Goal: Register for event/course

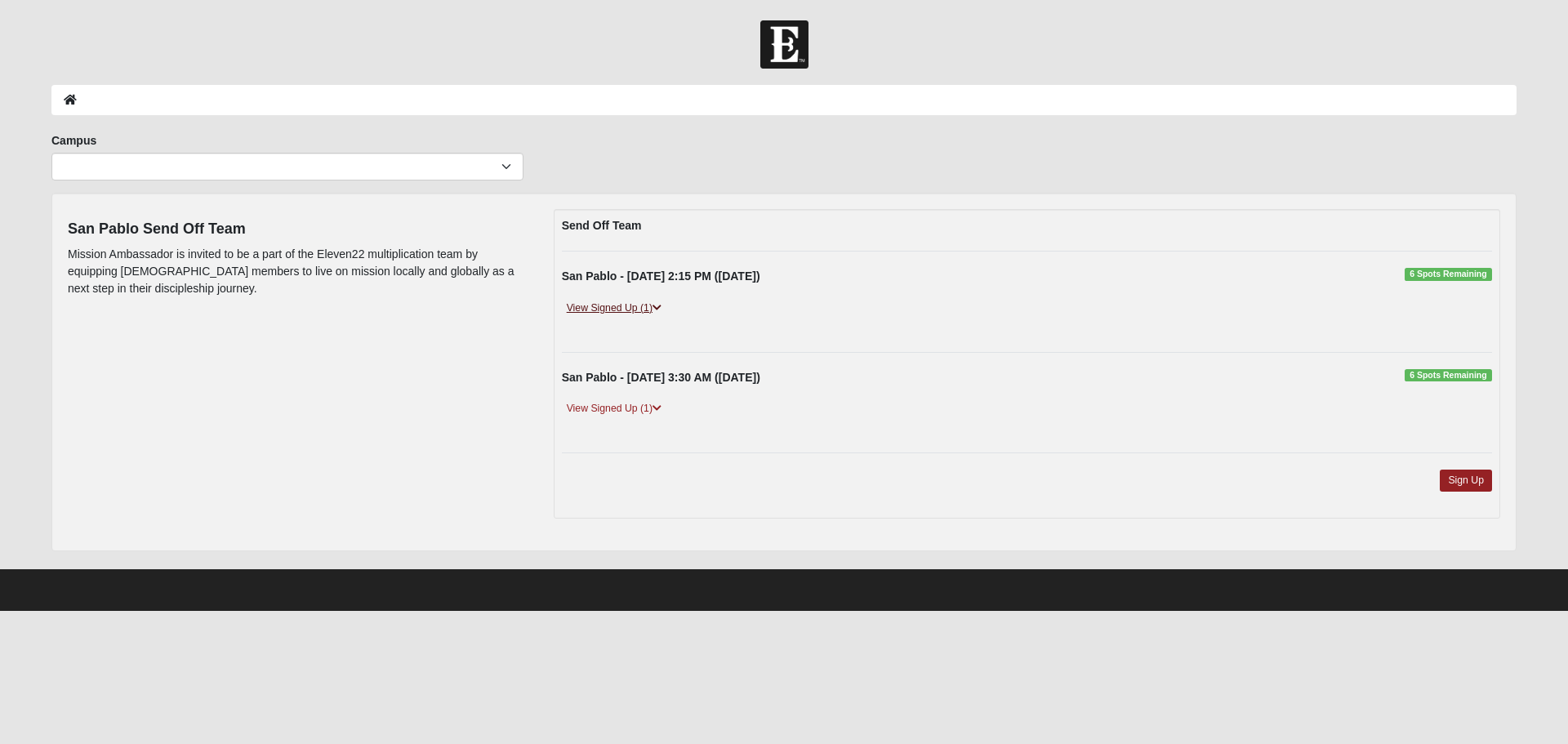
click at [611, 309] on link "View Signed Up (1)" at bounding box center [614, 308] width 105 height 17
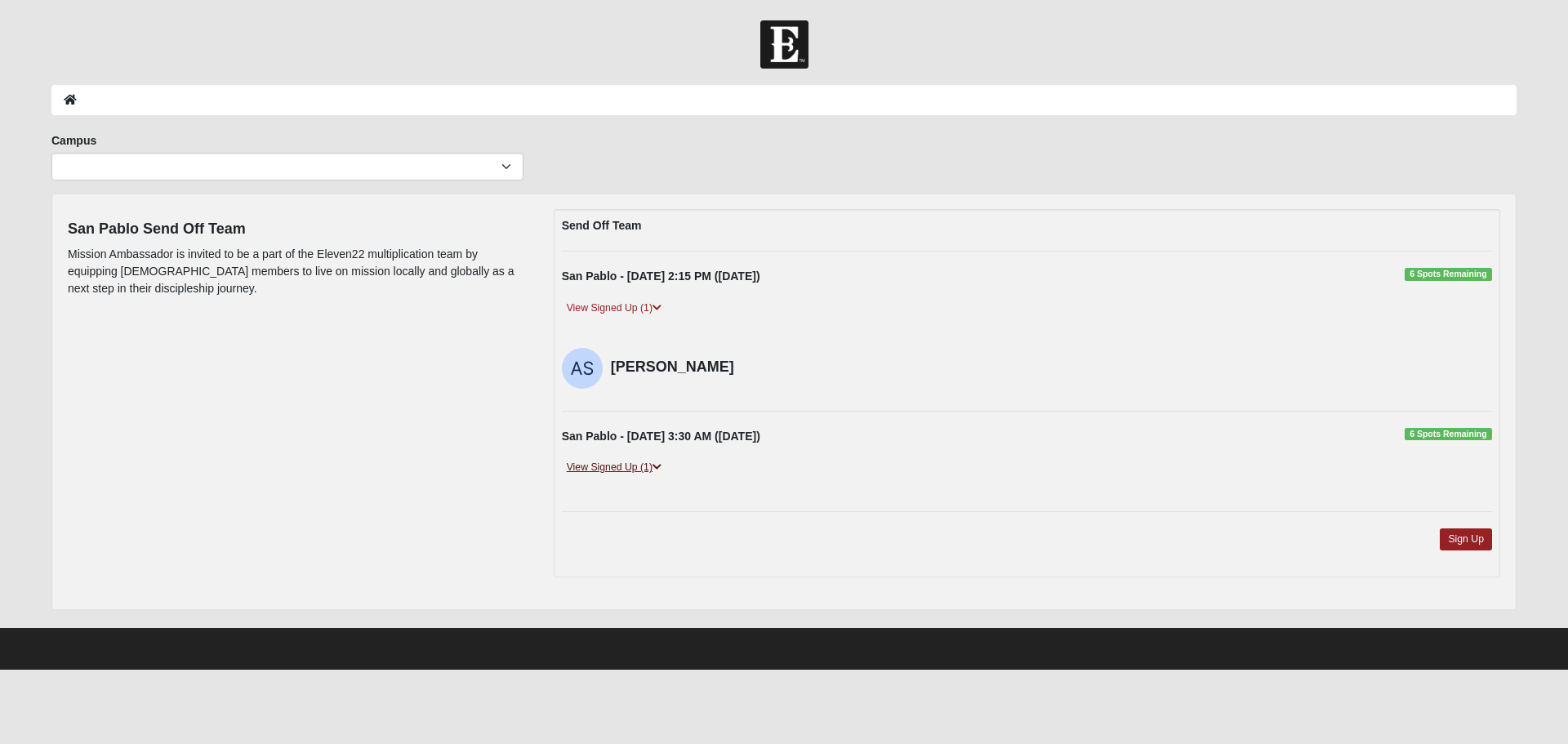
click at [618, 468] on link "View Signed Up (1)" at bounding box center [614, 467] width 105 height 17
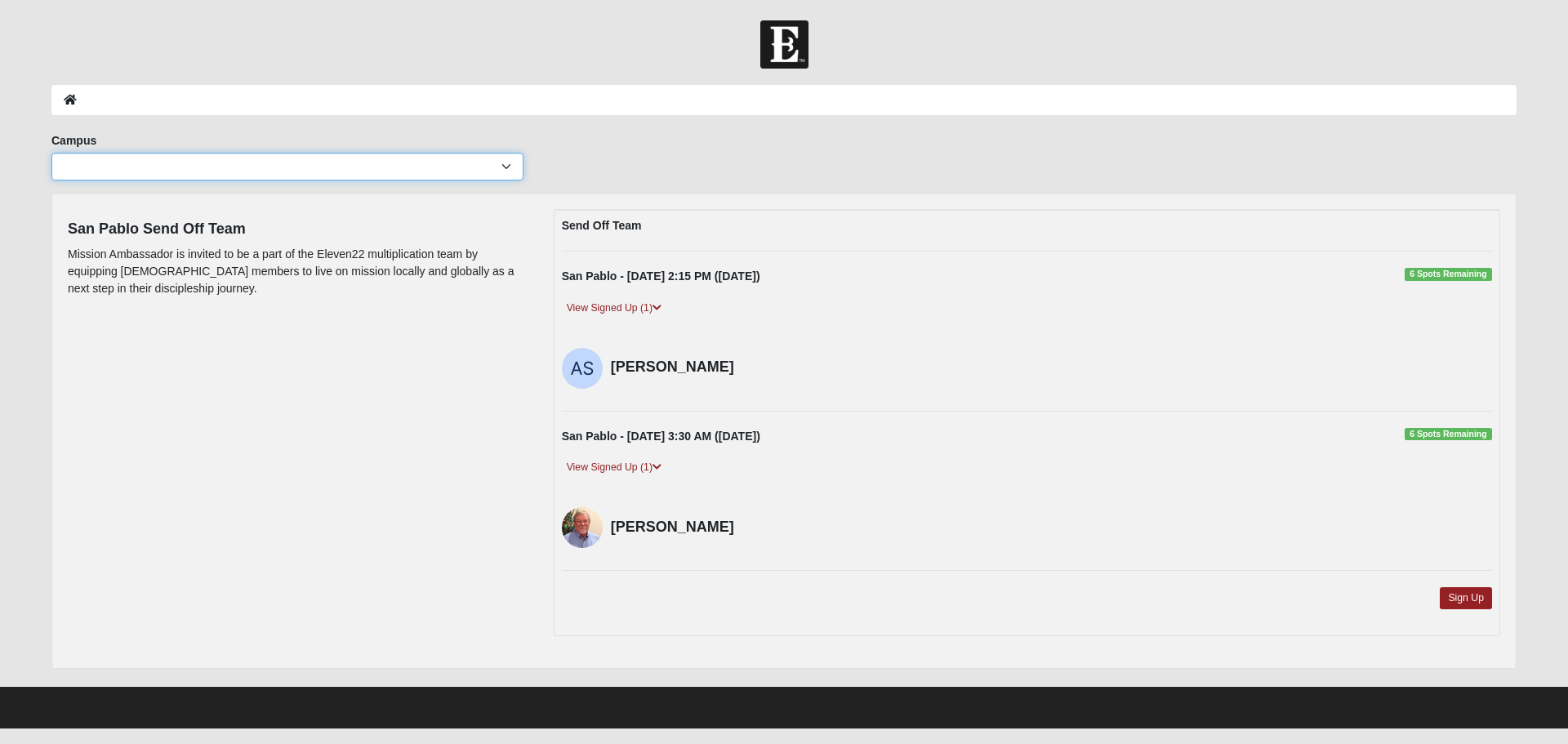
click at [507, 162] on select "Arlington Baymeadows College Park Orlando (Coming Soon) Eleven22 Online Fleming…" at bounding box center [287, 167] width 472 height 28
select select "5"
click at [52, 153] on select "Arlington Baymeadows College Park Orlando (Coming Soon) Eleven22 Online Fleming…" at bounding box center [287, 167] width 472 height 28
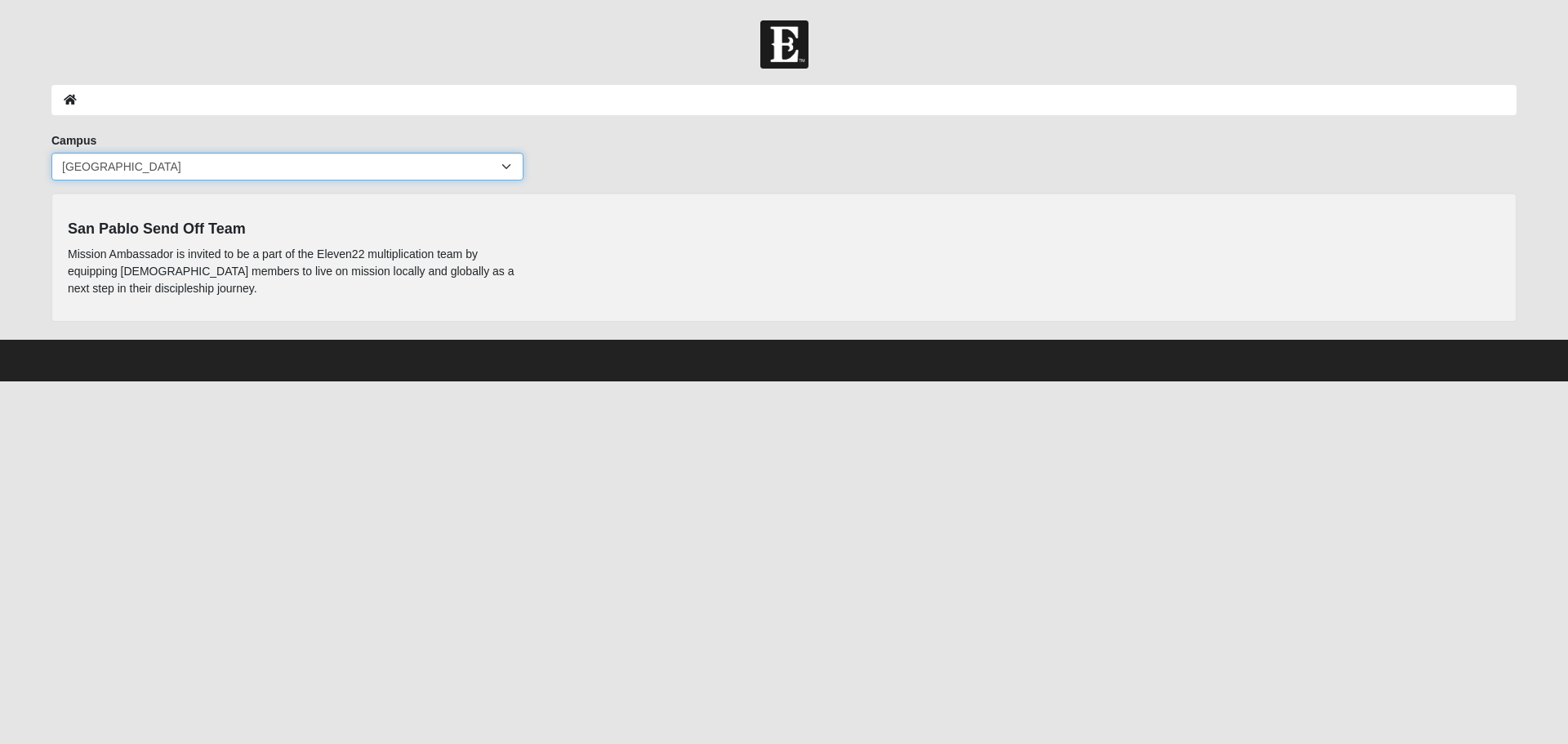
click at [509, 164] on select "Arlington Baymeadows College Park Orlando (Coming Soon) Eleven22 Online Fleming…" at bounding box center [287, 167] width 472 height 28
select select "2"
click at [52, 153] on select "Arlington Baymeadows College Park Orlando (Coming Soon) Eleven22 Online Fleming…" at bounding box center [287, 167] width 472 height 28
click at [508, 168] on select "Arlington Baymeadows College Park Orlando (Coming Soon) Eleven22 Online Fleming…" at bounding box center [287, 167] width 472 height 28
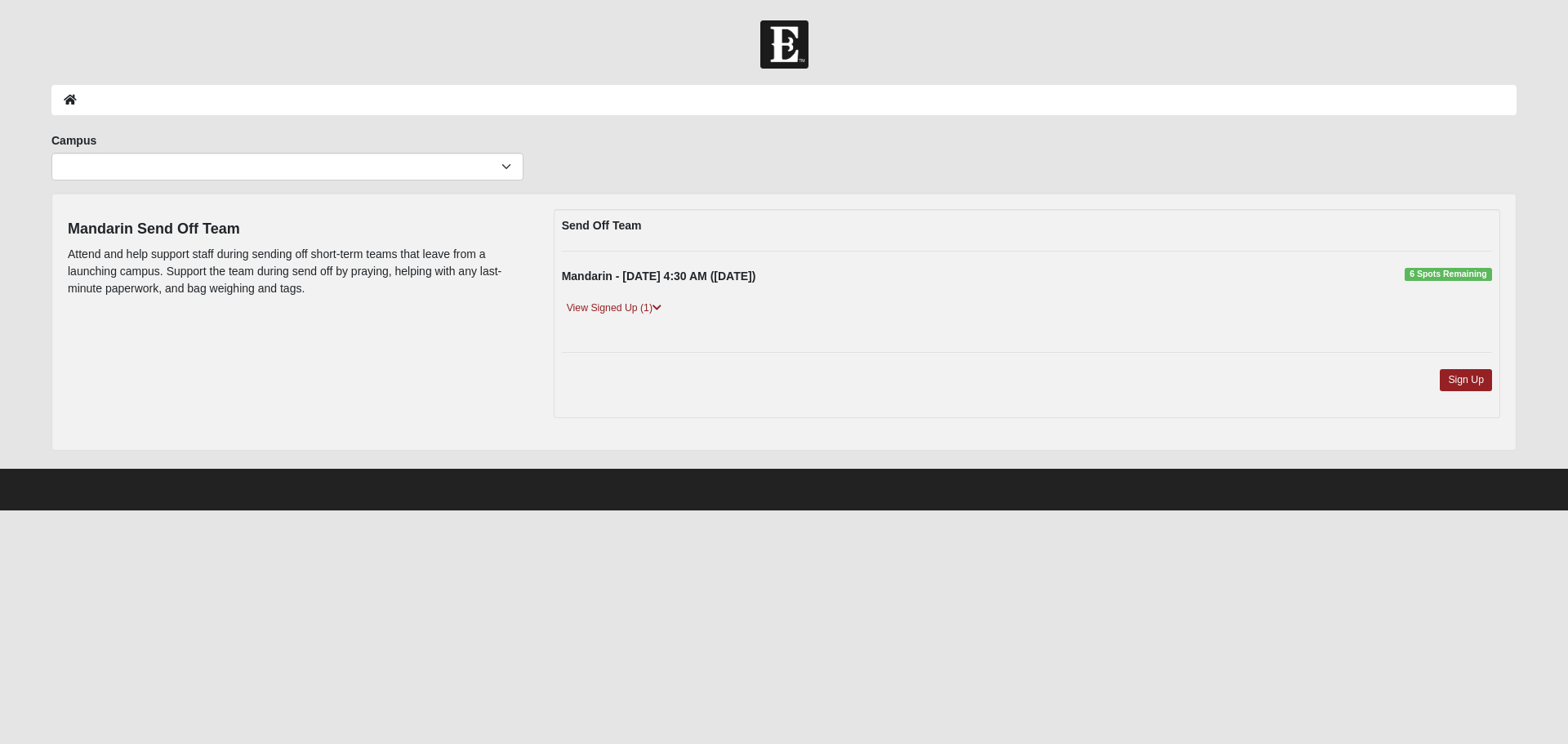
drag, startPoint x: 1431, startPoint y: 0, endPoint x: 1059, endPoint y: 370, distance: 524.7
click at [1059, 370] on div "Sign Up" at bounding box center [1027, 389] width 955 height 41
click at [504, 172] on select "Arlington Baymeadows College Park Orlando (Coming Soon) Eleven22 Online Fleming…" at bounding box center [287, 167] width 472 height 28
select select "4"
click at [52, 153] on select "Arlington Baymeadows College Park Orlando (Coming Soon) Eleven22 Online Fleming…" at bounding box center [287, 167] width 472 height 28
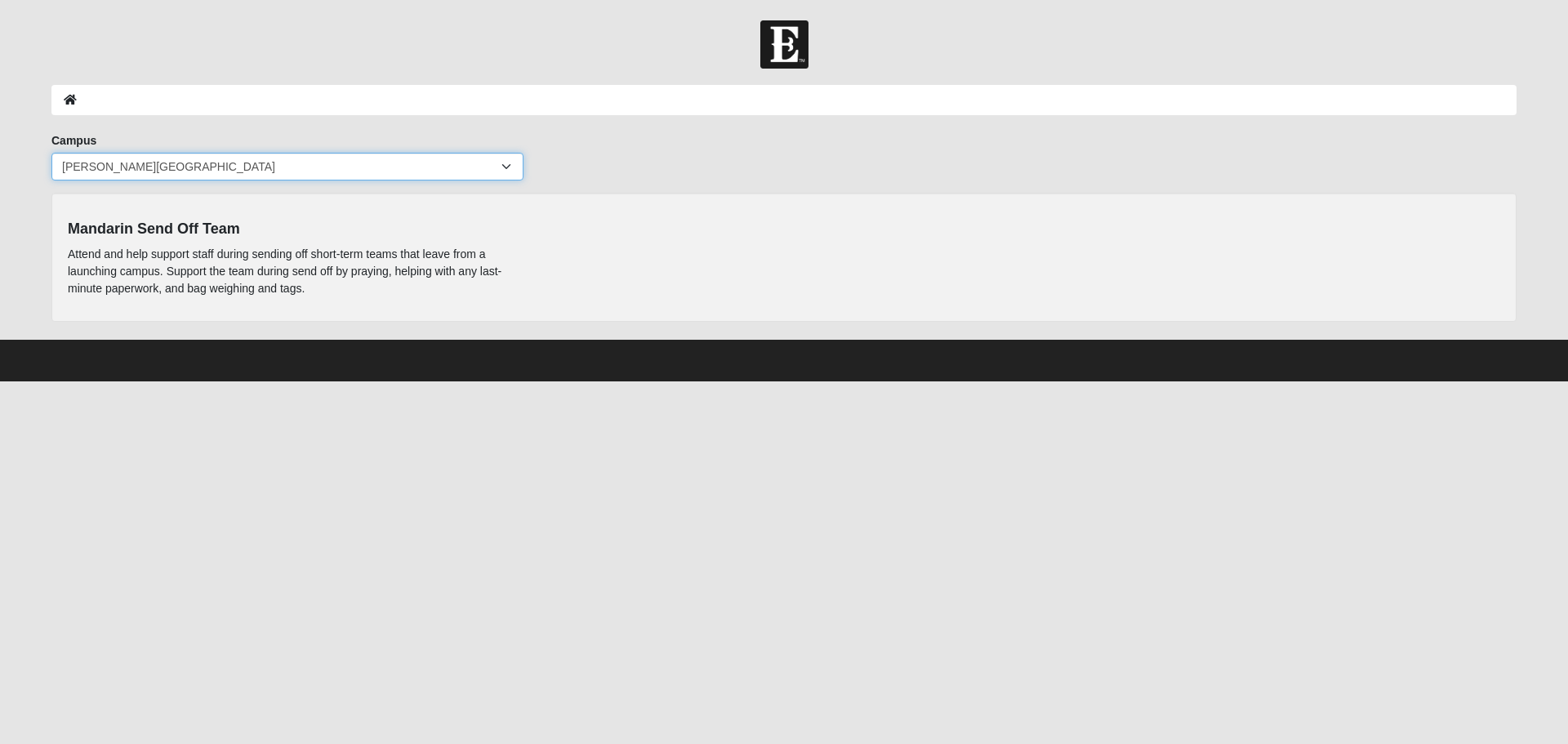
click at [508, 167] on select "Arlington Baymeadows College Park Orlando (Coming Soon) Eleven22 Online Fleming…" at bounding box center [287, 167] width 472 height 28
click at [52, 153] on select "Arlington Baymeadows College Park Orlando (Coming Soon) Eleven22 Online Fleming…" at bounding box center [287, 167] width 472 height 28
click at [510, 170] on select "Arlington Baymeadows College Park Orlando (Coming Soon) Eleven22 Online Fleming…" at bounding box center [287, 167] width 472 height 28
select select "6"
click at [52, 153] on select "Arlington Baymeadows College Park Orlando (Coming Soon) Eleven22 Online Fleming…" at bounding box center [287, 167] width 472 height 28
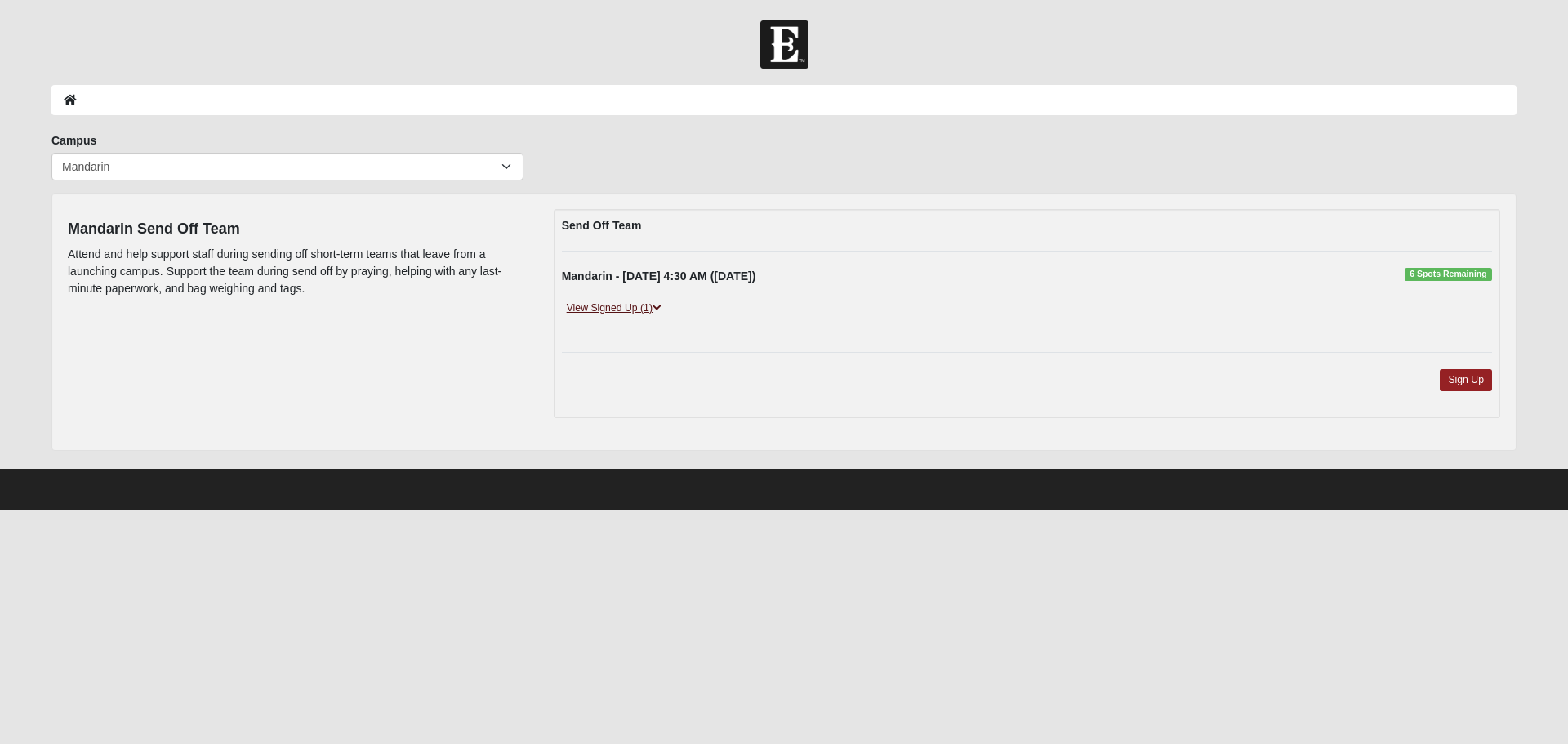
click at [607, 305] on link "View Signed Up (1)" at bounding box center [614, 308] width 105 height 17
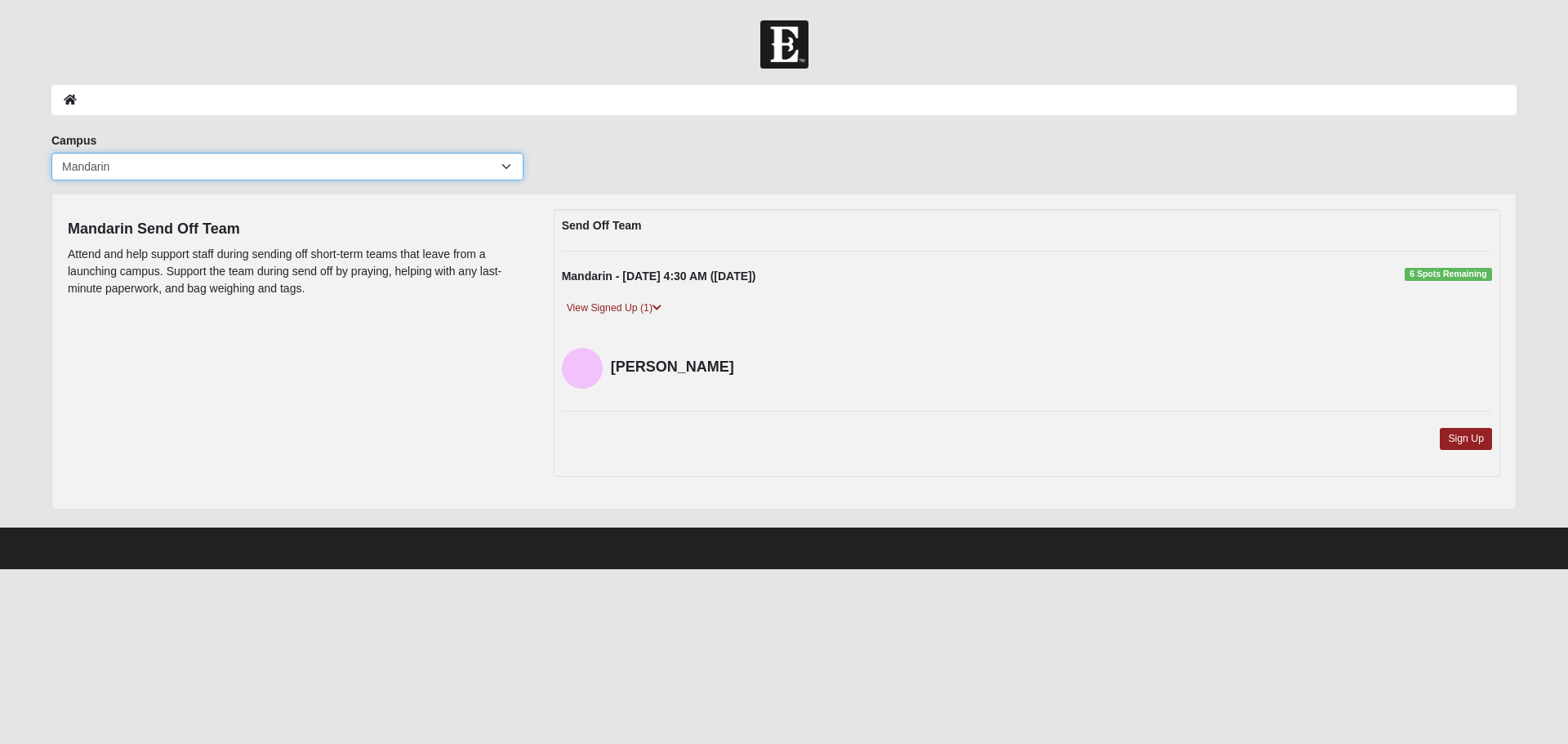
click at [507, 166] on select "Arlington Baymeadows College Park Orlando (Coming Soon) Eleven22 Online Fleming…" at bounding box center [287, 167] width 472 height 28
select select "4"
click at [52, 153] on select "Arlington Baymeadows College Park Orlando (Coming Soon) Eleven22 Online Fleming…" at bounding box center [287, 167] width 472 height 28
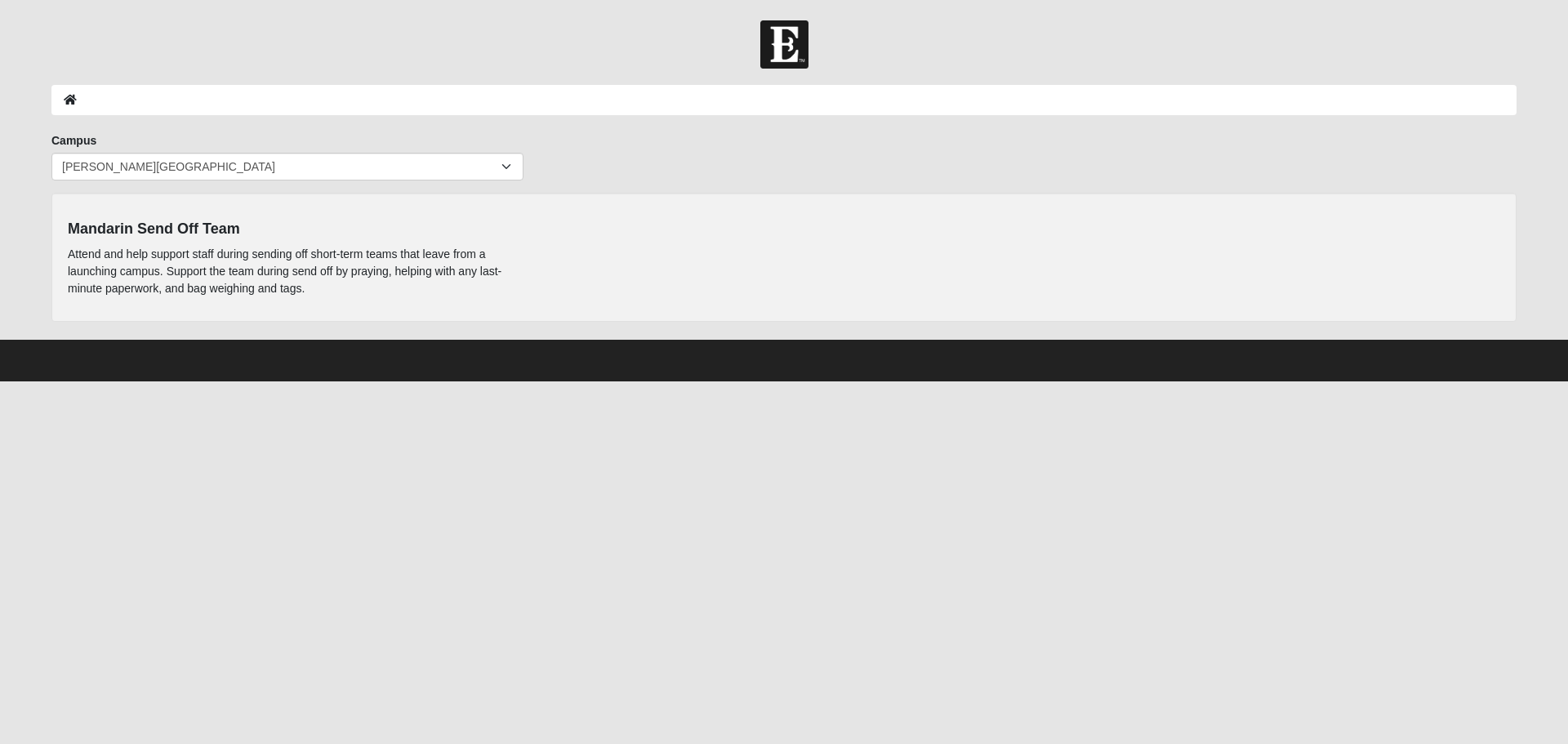
click at [491, 25] on div at bounding box center [784, 44] width 1568 height 48
click at [504, 173] on select "Arlington Baymeadows College Park Orlando (Coming Soon) Eleven22 Online Fleming…" at bounding box center [287, 167] width 472 height 28
click at [52, 153] on select "Arlington Baymeadows College Park Orlando (Coming Soon) Eleven22 Online Fleming…" at bounding box center [287, 167] width 472 height 28
click at [501, 168] on select "Arlington Baymeadows College Park Orlando (Coming Soon) Eleven22 Online Fleming…" at bounding box center [287, 167] width 472 height 28
select select "6"
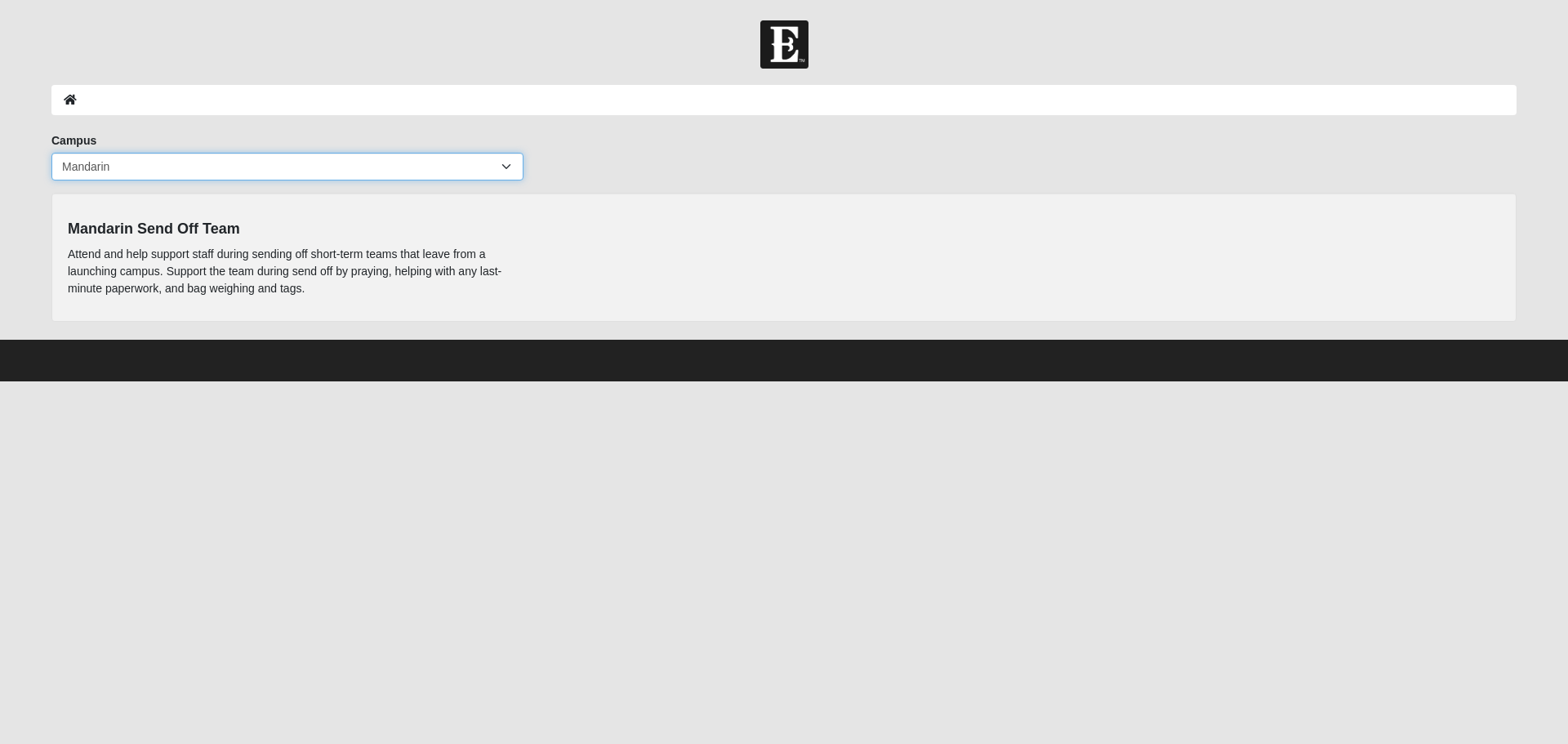
click at [52, 153] on select "Arlington Baymeadows College Park Orlando (Coming Soon) Eleven22 Online Fleming…" at bounding box center [287, 167] width 472 height 28
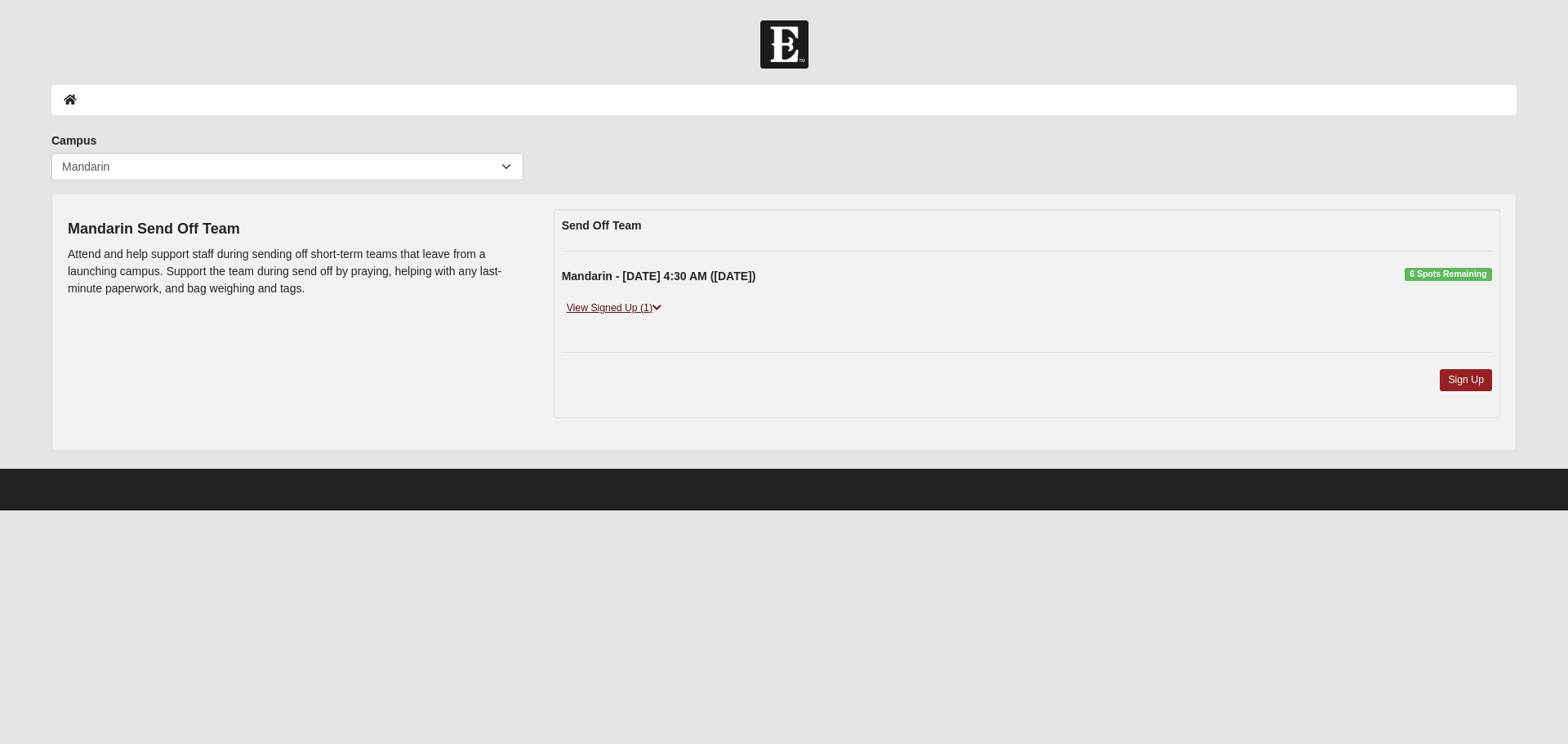
click at [623, 309] on link "View Signed Up (1)" at bounding box center [614, 308] width 105 height 17
click at [617, 307] on link "View Signed Up (2)" at bounding box center [614, 308] width 105 height 17
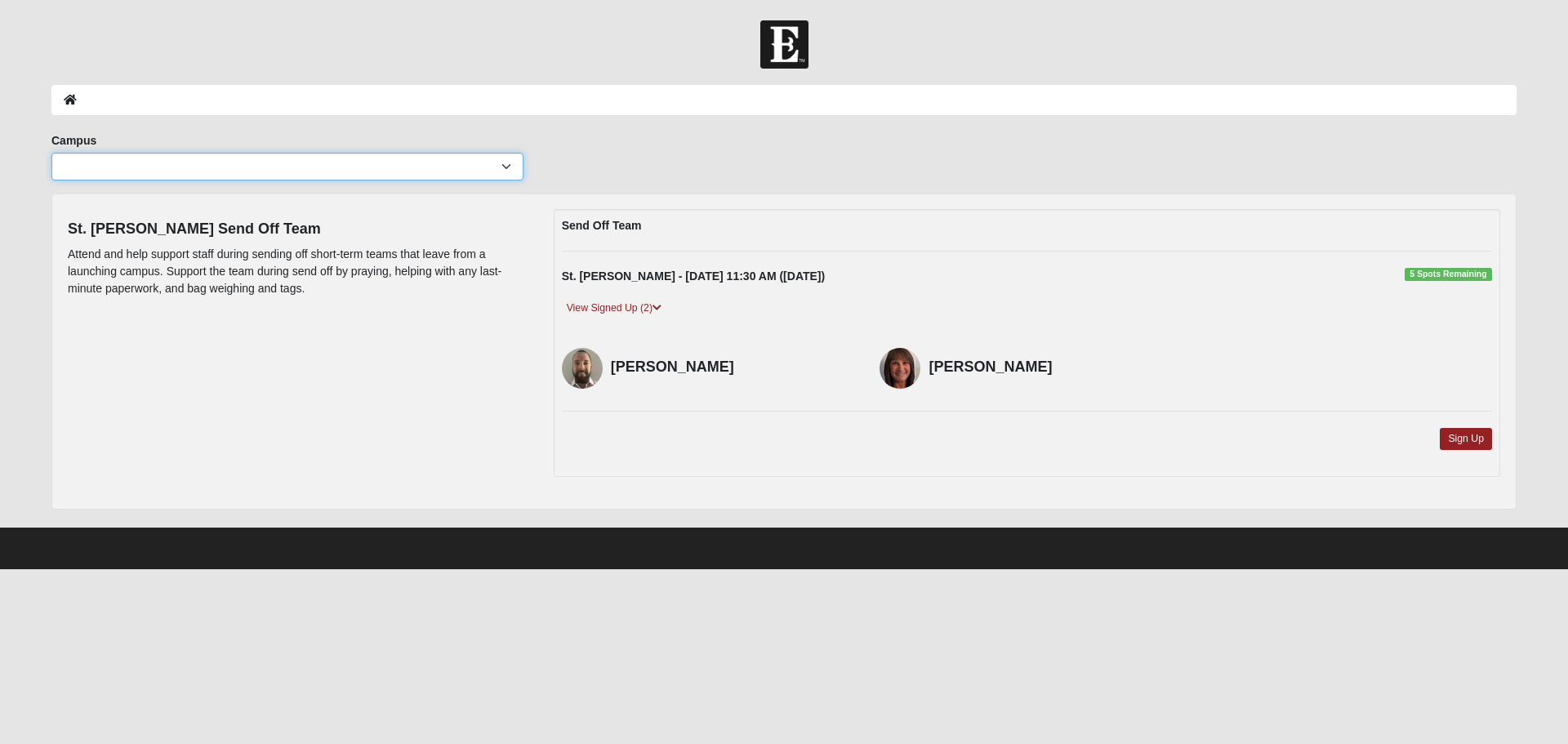
click at [512, 168] on select "[GEOGRAPHIC_DATA] [GEOGRAPHIC_DATA] (Coming Soon) Eleven22 Online [PERSON_NAME]…" at bounding box center [287, 167] width 472 height 28
select select "6"
click at [52, 153] on select "[GEOGRAPHIC_DATA] [GEOGRAPHIC_DATA] (Coming Soon) Eleven22 Online [PERSON_NAME]…" at bounding box center [287, 167] width 472 height 28
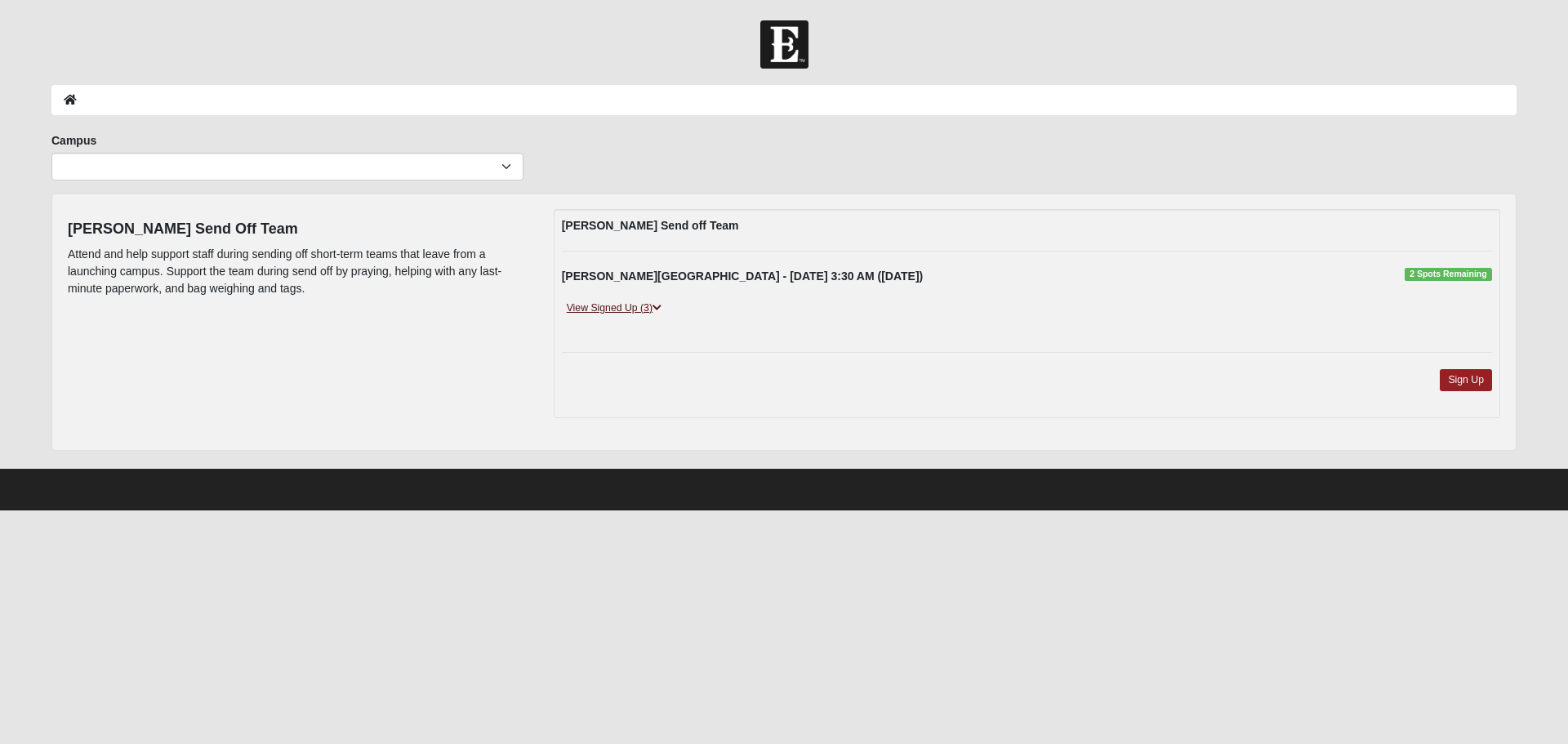
click at [607, 307] on link "View Signed Up (3)" at bounding box center [614, 308] width 105 height 17
